Goal: Task Accomplishment & Management: Use online tool/utility

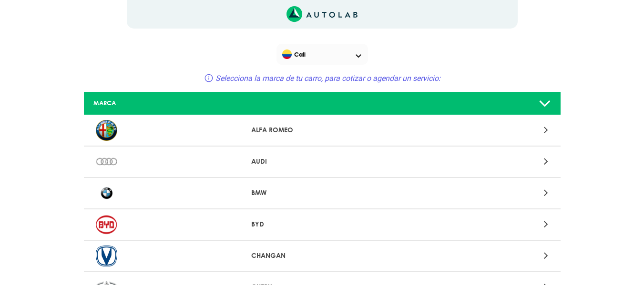
click at [362, 124] on ROMEO "ALFA ROMEO" at bounding box center [322, 130] width 476 height 31
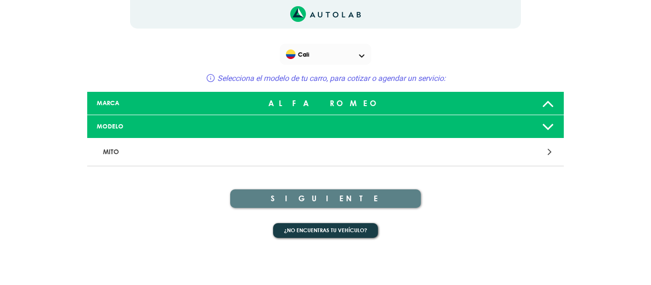
click at [135, 121] on div "MODELO" at bounding box center [325, 126] width 476 height 23
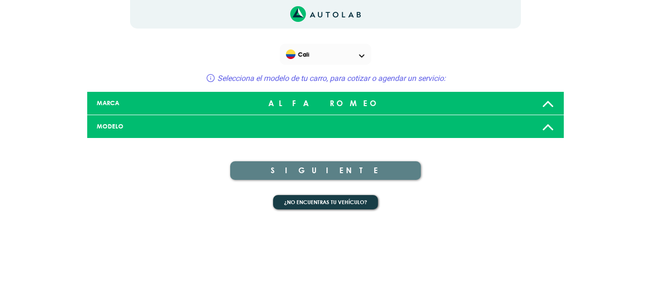
click at [135, 121] on div "MODELO" at bounding box center [325, 126] width 476 height 23
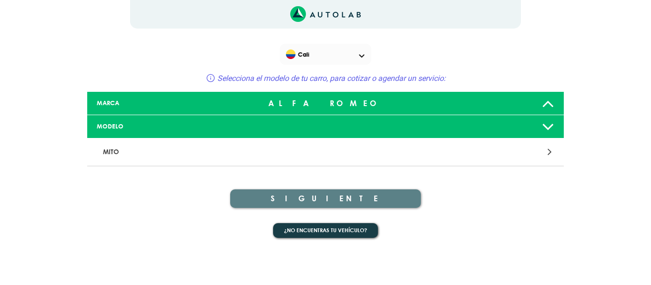
click at [164, 149] on p "MITO" at bounding box center [247, 152] width 297 height 18
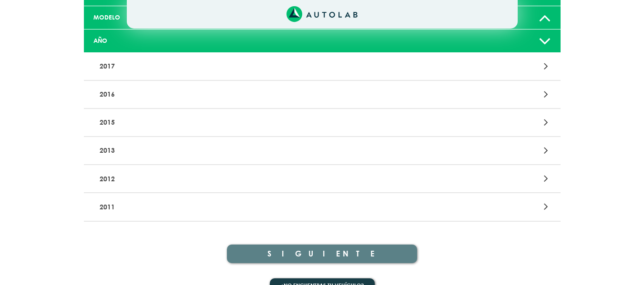
scroll to position [110, 0]
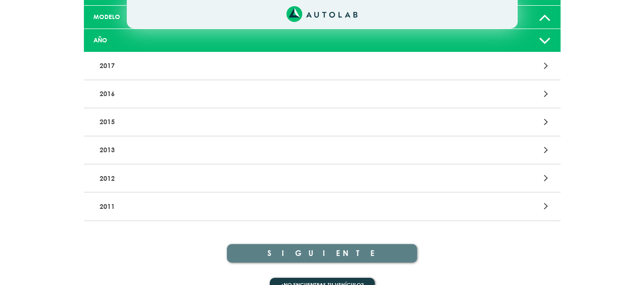
click at [207, 57] on p "2017" at bounding box center [244, 66] width 297 height 18
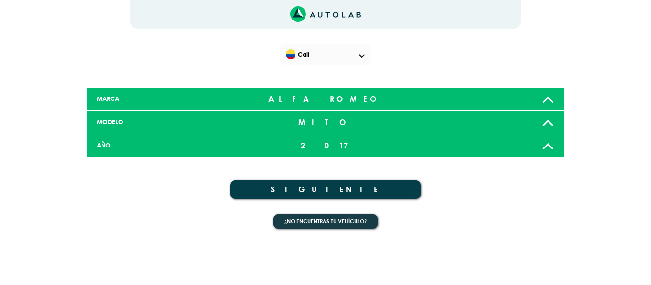
click at [308, 186] on button "SIGUIENTE" at bounding box center [325, 190] width 191 height 19
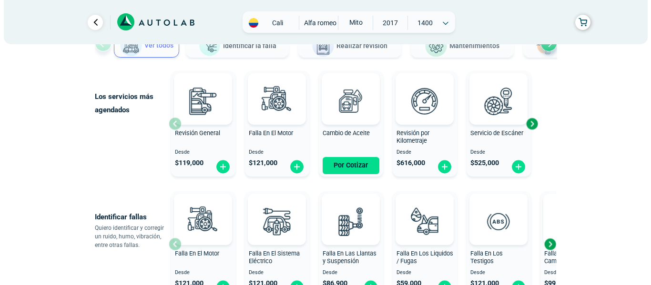
scroll to position [88, 0]
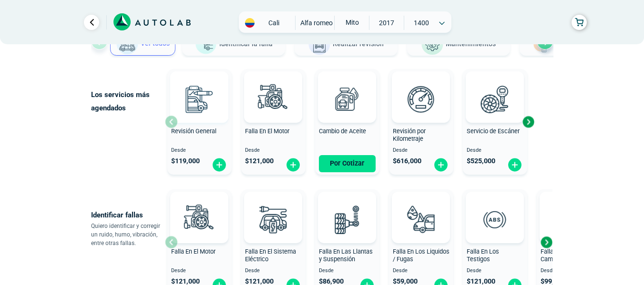
click at [197, 111] on img at bounding box center [199, 99] width 42 height 42
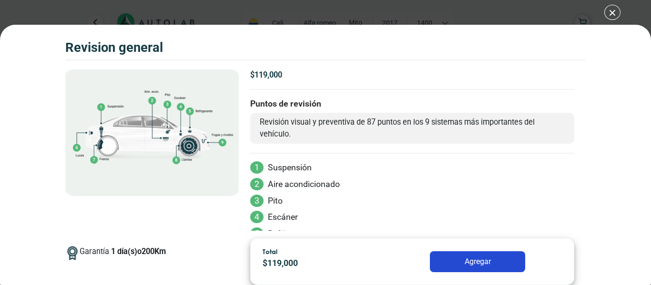
click at [608, 12] on div "Volkswagen Crossfox 2018 REVISION GENERAL $ 119,000 1 200" at bounding box center [325, 142] width 651 height 285
